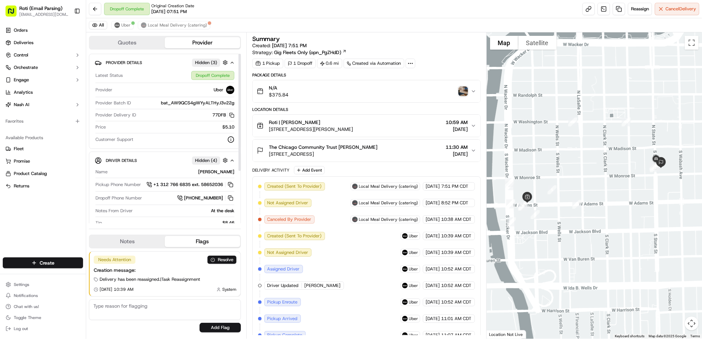
click at [32, 43] on span "Deliveries" at bounding box center [24, 43] width 20 height 6
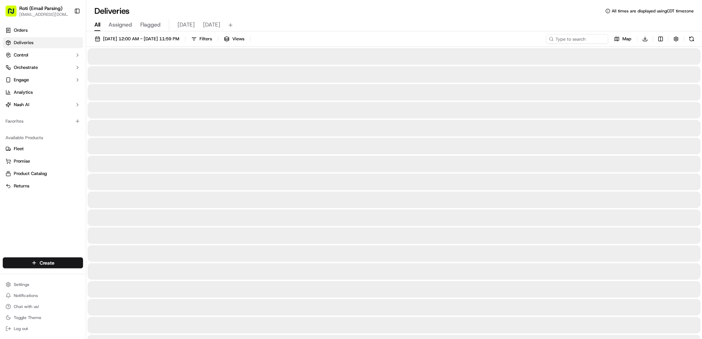
click at [185, 27] on span "[DATE]" at bounding box center [185, 25] width 17 height 8
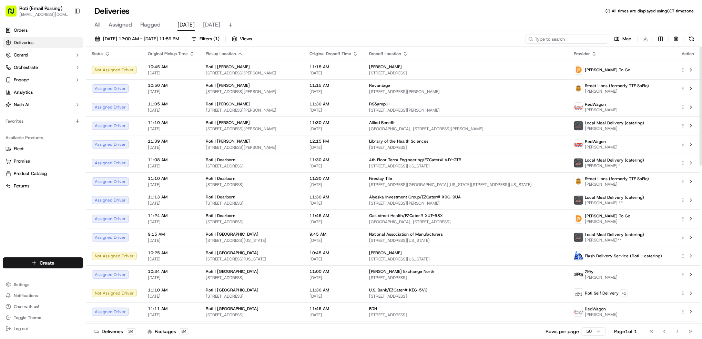
click at [584, 40] on input at bounding box center [566, 39] width 83 height 10
paste input "# ZFF-T2X"
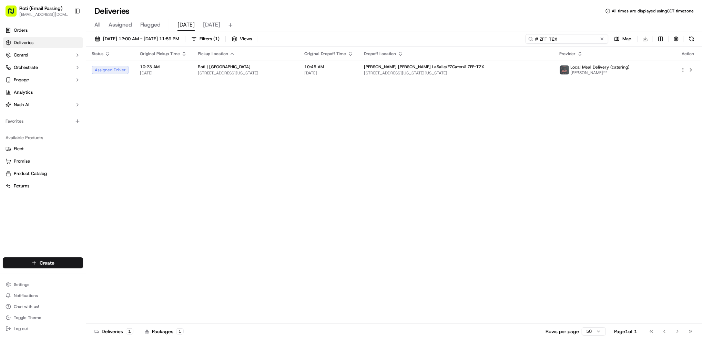
type input "# ZFF-T2X"
drag, startPoint x: 568, startPoint y: 38, endPoint x: 181, endPoint y: 6, distance: 388.4
click at [422, 32] on div "[DATE] 12:00 AM - [DATE] 11:59 PM Filters ( 1 ) Views # ZFF-T2X Map Download St…" at bounding box center [393, 185] width 615 height 309
paste input "# HJK-9RG"
drag, startPoint x: 568, startPoint y: 38, endPoint x: 444, endPoint y: 38, distance: 123.3
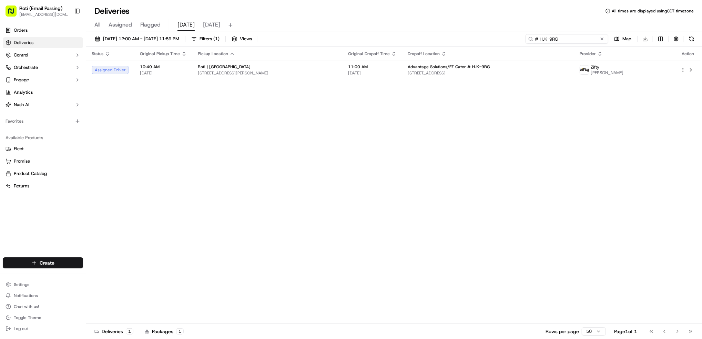
click at [551, 44] on div "[DATE] 12:00 AM - [DATE] 11:59 PM Filters ( 1 ) Views # HJK-9RG Map Download" at bounding box center [393, 40] width 615 height 13
type input "#"
paste input "# 3PT-XE2"
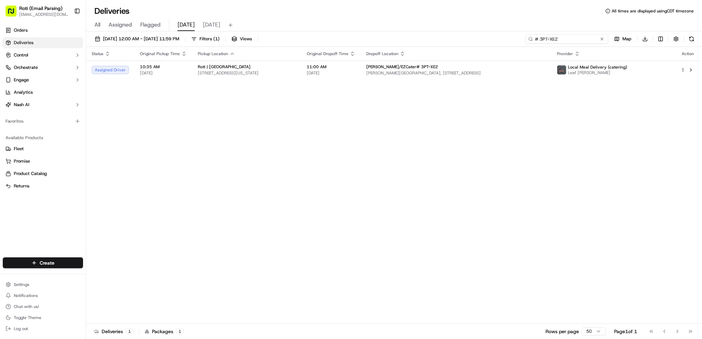
type input "# 3PT-XE2"
drag, startPoint x: 570, startPoint y: 38, endPoint x: 388, endPoint y: 37, distance: 182.2
click at [426, 38] on div "[DATE] 12:00 AM - [DATE] 11:59 PM Filters ( 1 ) Views # 3PT-XE2 Map Download" at bounding box center [393, 40] width 615 height 13
paste input "# TTG-HGJ"
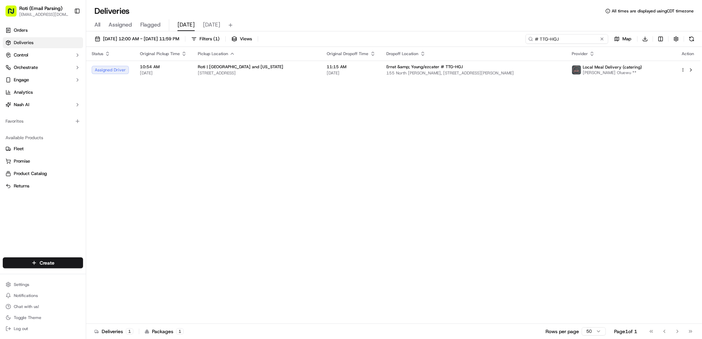
type input "# TTG-HGJ"
drag, startPoint x: 566, startPoint y: 40, endPoint x: 314, endPoint y: 15, distance: 253.0
click at [404, 27] on div "Deliveries All times are displayed using CDT timezone All Assigned Flagged [DAT…" at bounding box center [393, 169] width 615 height 339
paste input "# X9G-9UA"
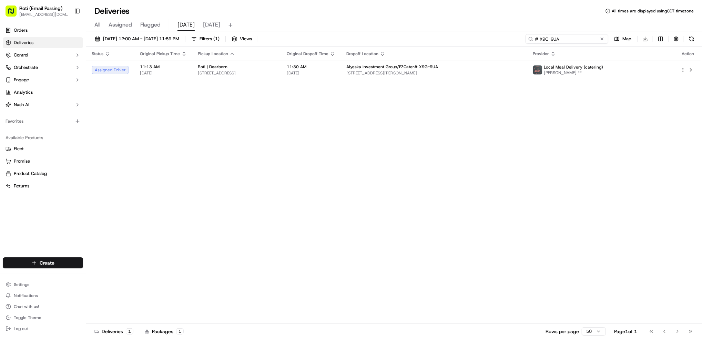
type input "# X9G-9UA"
drag, startPoint x: 564, startPoint y: 40, endPoint x: 395, endPoint y: 30, distance: 170.1
click at [440, 33] on div "[DATE] 12:00 AM - [DATE] 11:59 PM Filters ( 1 ) Views # X9G-9UA Map Download St…" at bounding box center [393, 185] width 615 height 309
paste input "# KEG-5V3"
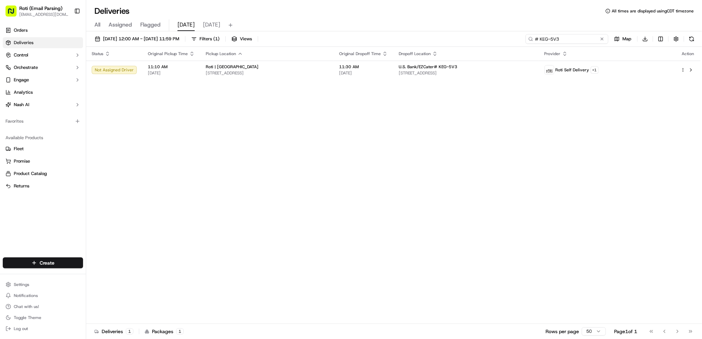
type input "# KEG-5V3"
drag, startPoint x: 569, startPoint y: 39, endPoint x: 310, endPoint y: 25, distance: 260.1
click at [366, 28] on div "Deliveries All times are displayed using CDT timezone All Assigned Flagged [DAT…" at bounding box center [393, 169] width 615 height 339
paste input "# XUT-58X"
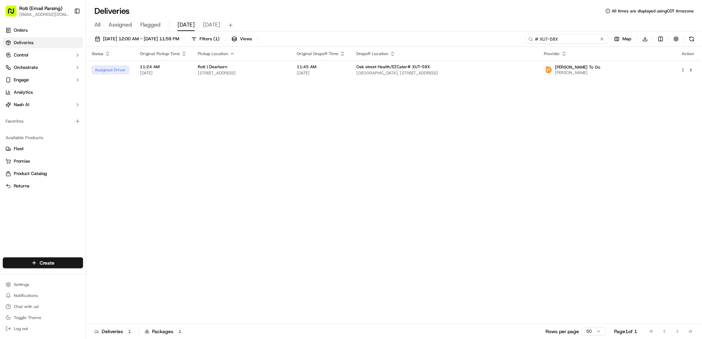
type input "# XUT-58X"
drag, startPoint x: 577, startPoint y: 39, endPoint x: 310, endPoint y: 15, distance: 267.2
click at [461, 33] on div "[DATE] 12:00 AM - [DATE] 11:59 PM Filters ( 1 ) Views # XUT-58X Map Download St…" at bounding box center [393, 185] width 615 height 309
paste input "# 2GE-[MEDICAL_DATA]"
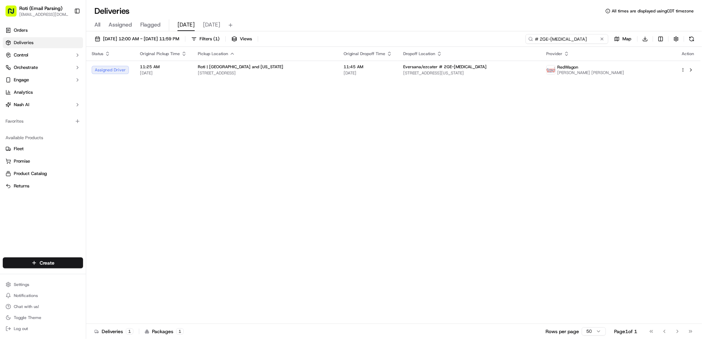
type input "# 2GE-[MEDICAL_DATA]"
drag, startPoint x: 557, startPoint y: 39, endPoint x: 448, endPoint y: 25, distance: 109.7
click at [448, 25] on div "Deliveries All times are displayed using CDT timezone All Assigned Flagged [DAT…" at bounding box center [393, 169] width 615 height 339
paste input "# C3U-R2T"
type input "# C3U-R2T"
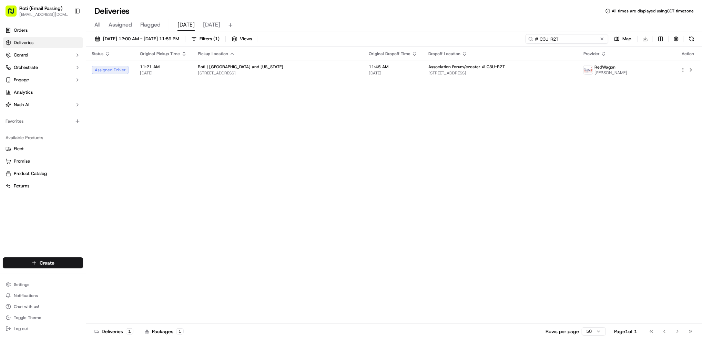
drag, startPoint x: 566, startPoint y: 38, endPoint x: 467, endPoint y: 38, distance: 99.2
click at [526, 39] on input "# C3U-R2T" at bounding box center [566, 39] width 83 height 10
paste input "# ZFK-3F5"
type input "# ZFK-3F5"
drag, startPoint x: 567, startPoint y: 38, endPoint x: 298, endPoint y: 29, distance: 268.4
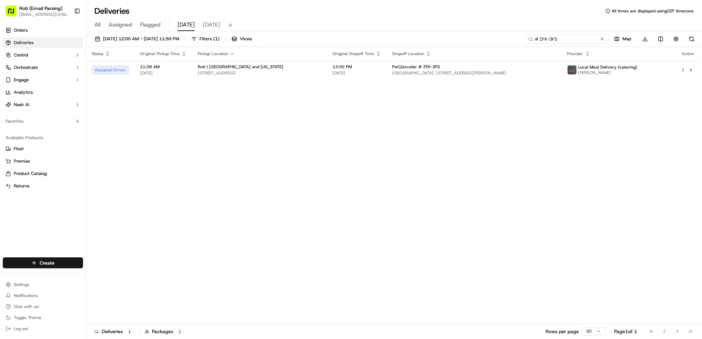
click at [430, 40] on div "[DATE] 12:00 AM - [DATE] 11:59 PM Filters ( 1 ) Views # ZFK-3F5 Map Download" at bounding box center [393, 40] width 615 height 13
paste input "# 990-FA0"
type input "# 990-FA0"
